Goal: Information Seeking & Learning: Learn about a topic

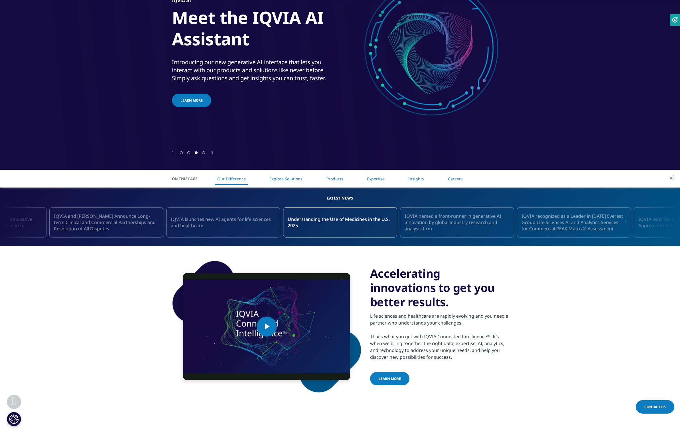
scroll to position [88, 0]
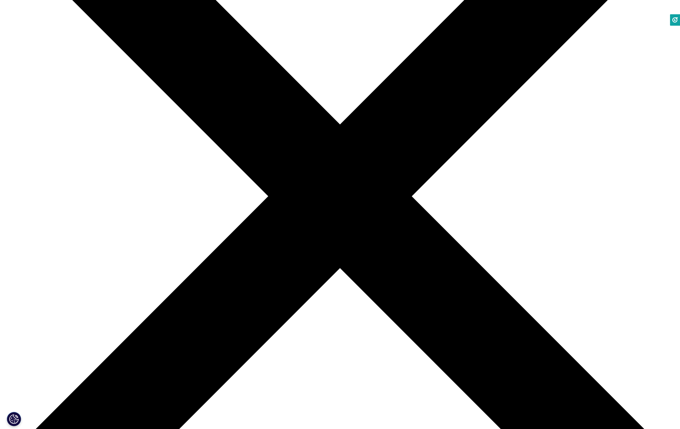
scroll to position [151, 0]
